Goal: Check status: Check status

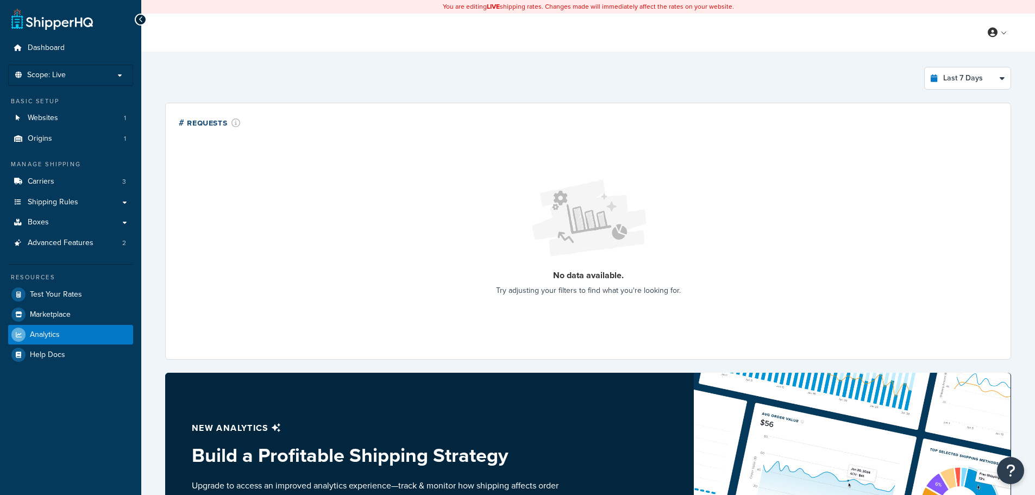
select select "last_7_days"
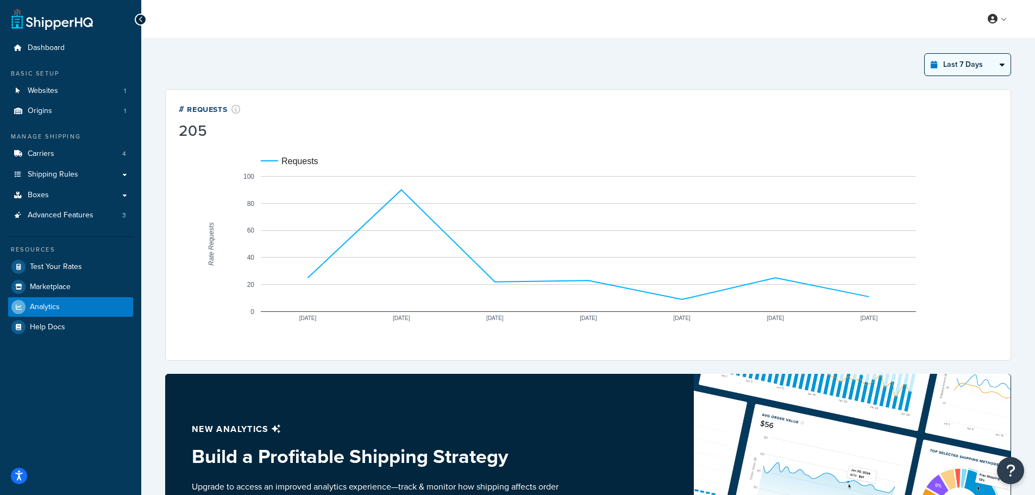
click at [969, 55] on select "Last 24 Hours Last 7 Days Last 30 Days Last 3 Months Last 6 Months Last 12 Mont…" at bounding box center [967, 65] width 86 height 22
select select "last_year"
click at [924, 54] on select "Last 24 Hours Last 7 Days Last 30 Days Last 3 Months Last 6 Months Last 12 Mont…" at bounding box center [967, 65] width 86 height 22
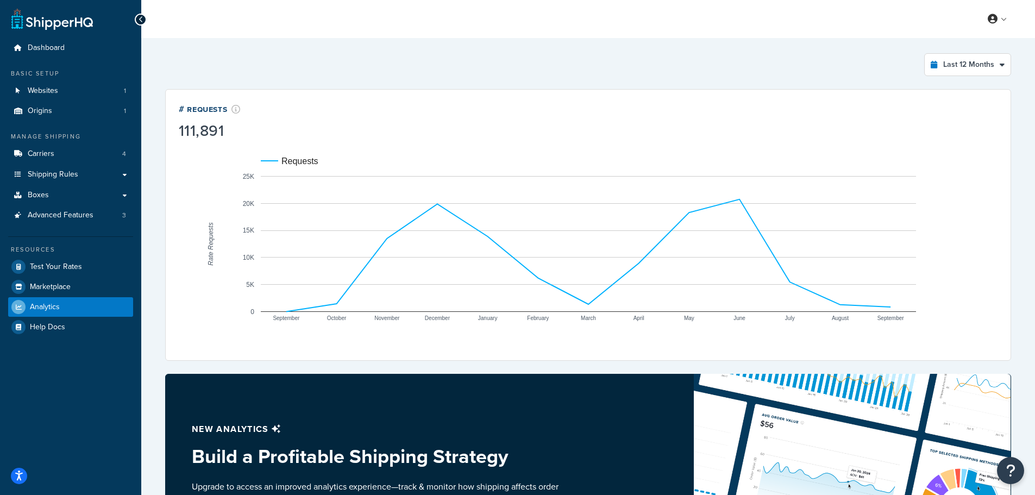
click at [258, 60] on div "Last 12 Months Select a time period Last 24 Hours Last 7 Days Last 30 Days Last…" at bounding box center [588, 64] width 846 height 23
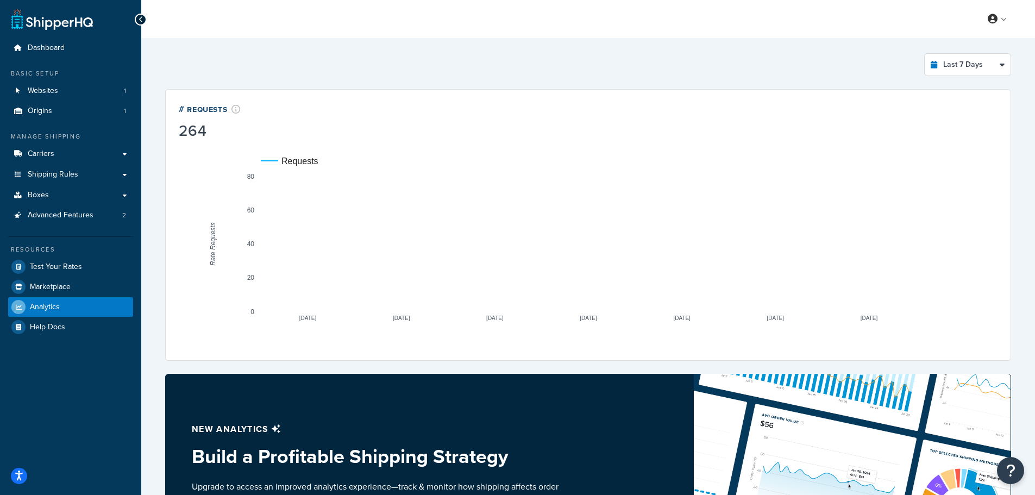
click at [369, 45] on div "Last 7 Days Select a time period Last 24 Hours Last 7 Days Last 30 Days Last 3 …" at bounding box center [588, 376] width 894 height 677
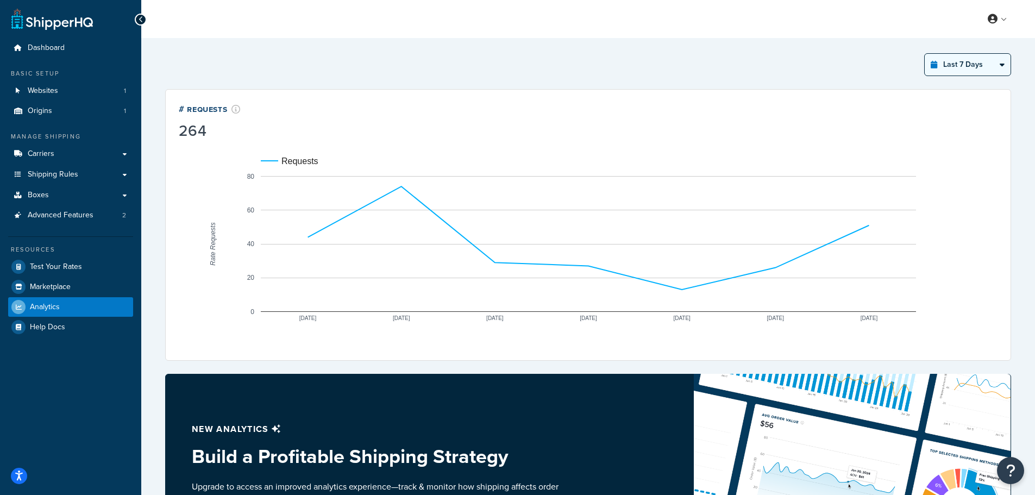
click at [972, 64] on select "Last 24 Hours Last 7 Days Last 30 Days Last 3 Months Last 6 Months Last 12 Mont…" at bounding box center [967, 65] width 86 height 22
select select "last_year"
click at [924, 54] on select "Last 24 Hours Last 7 Days Last 30 Days Last 3 Months Last 6 Months Last 12 Mont…" at bounding box center [967, 65] width 86 height 22
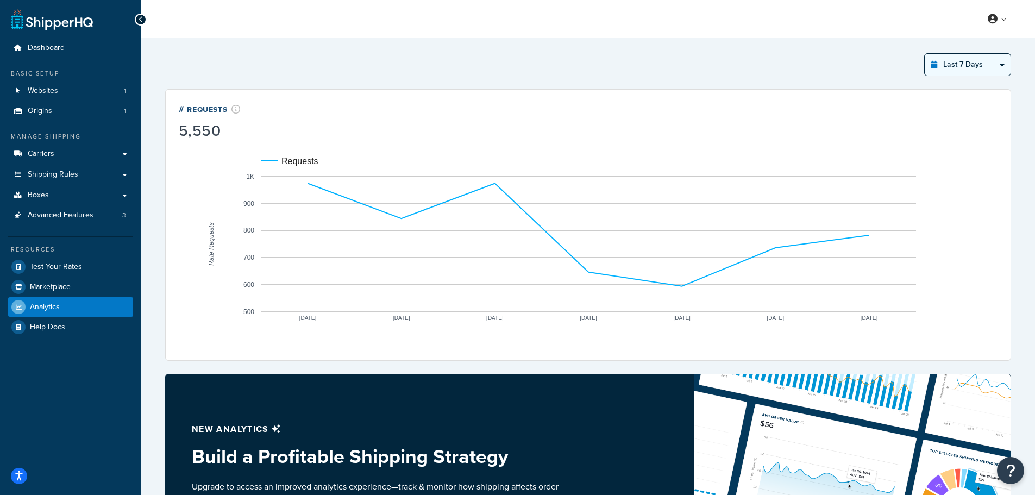
click at [976, 70] on select "Last 24 Hours Last 7 Days Last 30 Days Last 3 Months Last 6 Months Last 12 Mont…" at bounding box center [967, 65] width 86 height 22
select select "last_year"
click at [924, 54] on select "Last 24 Hours Last 7 Days Last 30 Days Last 3 Months Last 6 Months Last 12 Mont…" at bounding box center [967, 65] width 86 height 22
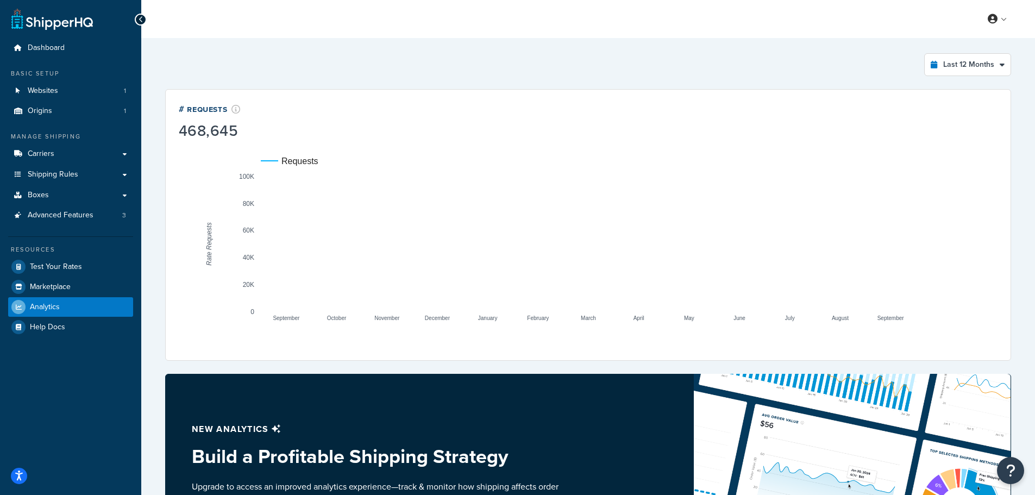
click at [249, 56] on div "Last 12 Months Select a time period Last 24 Hours Last 7 Days Last 30 Days Last…" at bounding box center [588, 64] width 846 height 23
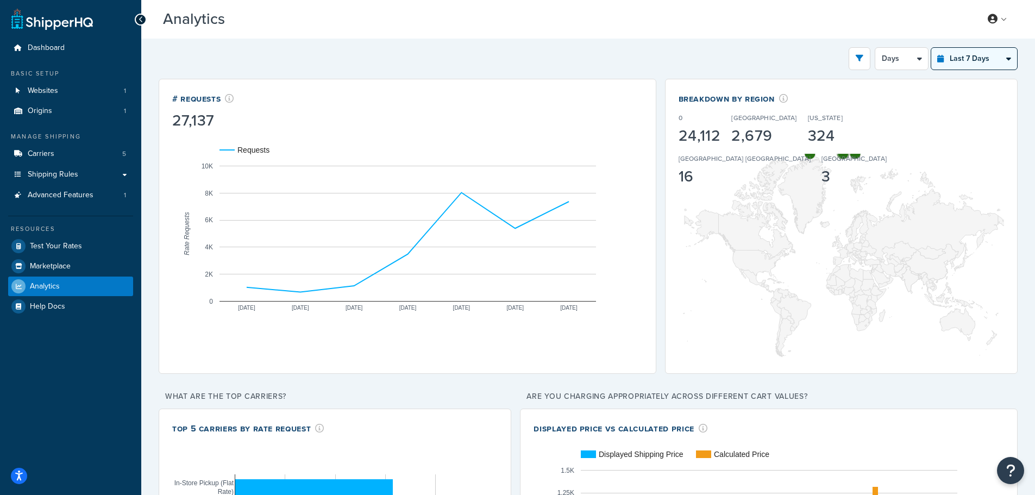
click at [984, 51] on select "Last 24 Hours Last 7 Days Last 30 Days Last 3 Months Last 6 Months Last 12 Mont…" at bounding box center [974, 59] width 86 height 22
select select "last_year"
click at [931, 48] on select "Last 24 Hours Last 7 Days Last 30 Days Last 3 Months Last 6 Months Last 12 Mont…" at bounding box center [974, 59] width 86 height 22
select select "1M"
